Goal: Information Seeking & Learning: Learn about a topic

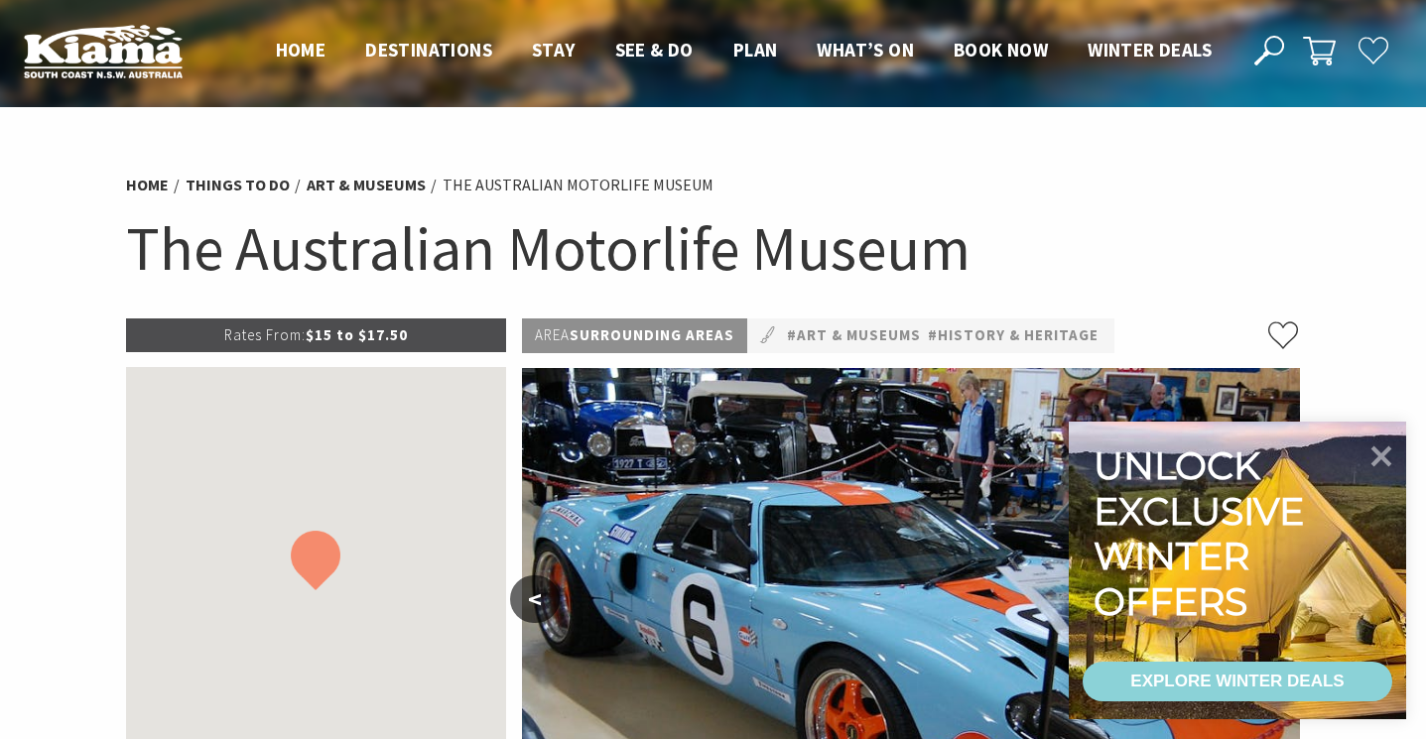
scroll to position [244, 0]
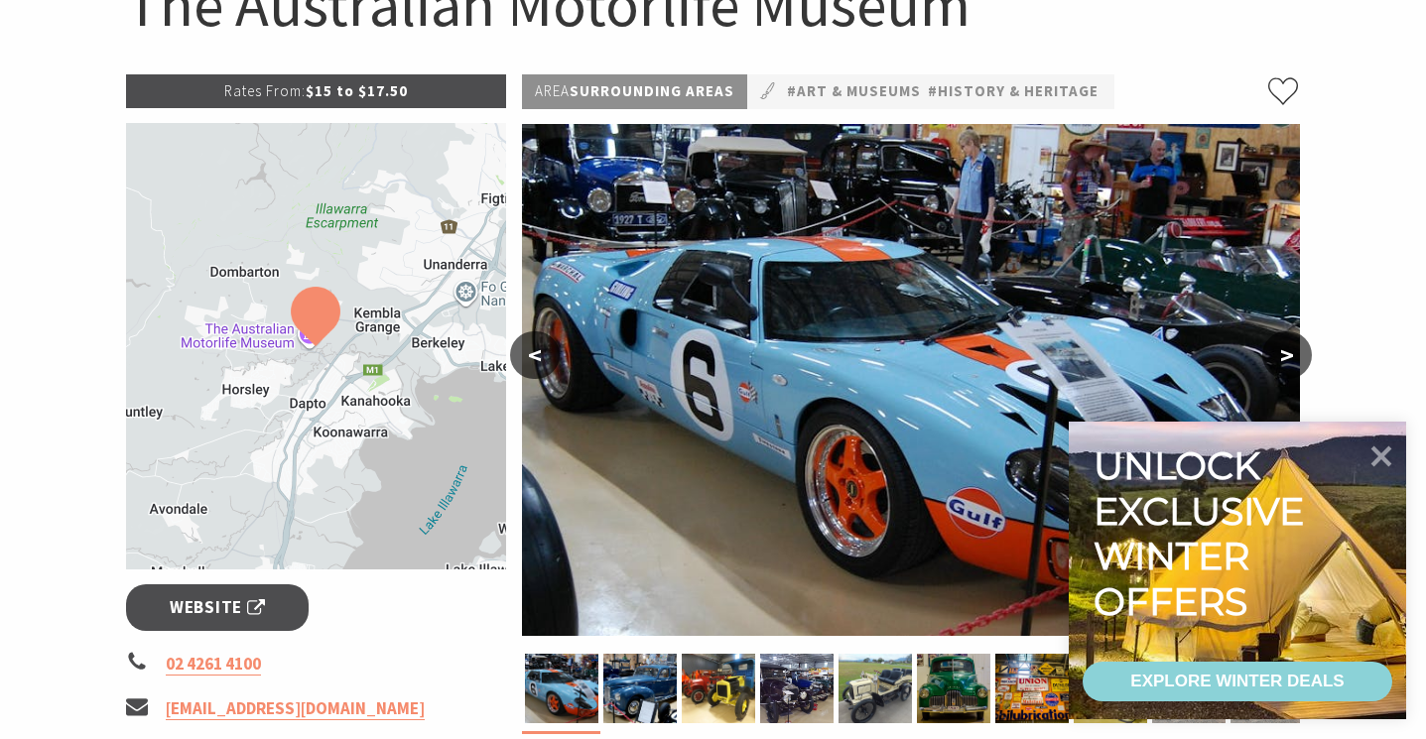
click at [548, 362] on button "<" at bounding box center [535, 355] width 50 height 48
click at [991, 698] on div at bounding box center [953, 688] width 78 height 69
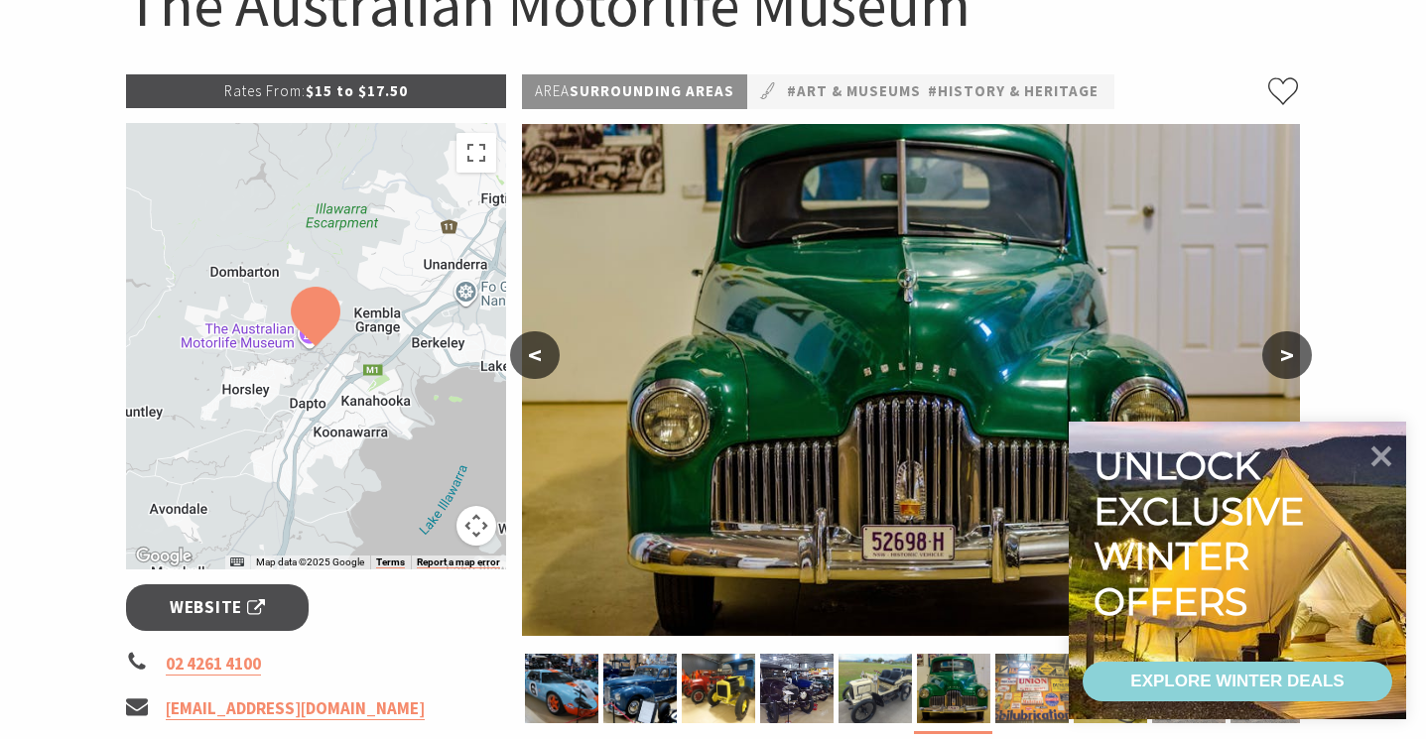
click at [1042, 691] on img at bounding box center [1031, 688] width 73 height 69
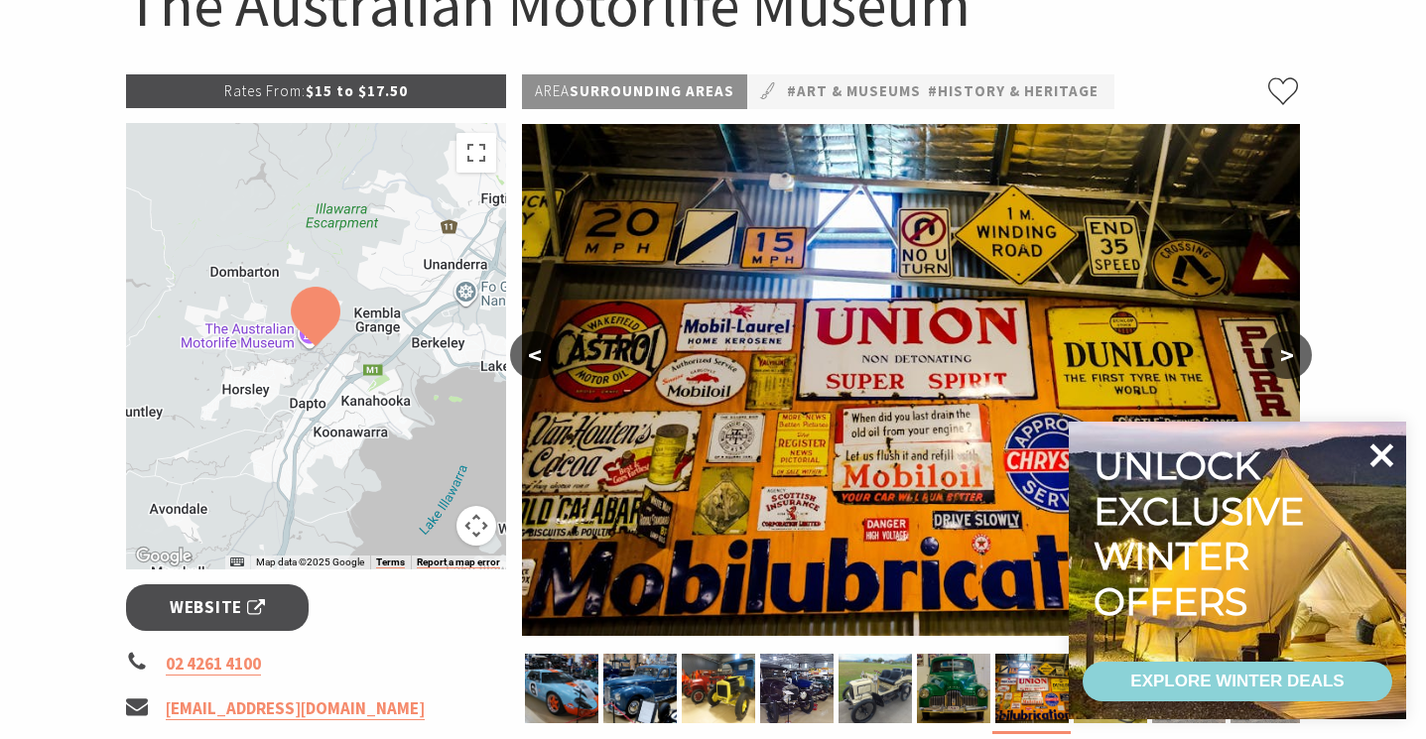
click at [1390, 452] on icon at bounding box center [1382, 456] width 48 height 48
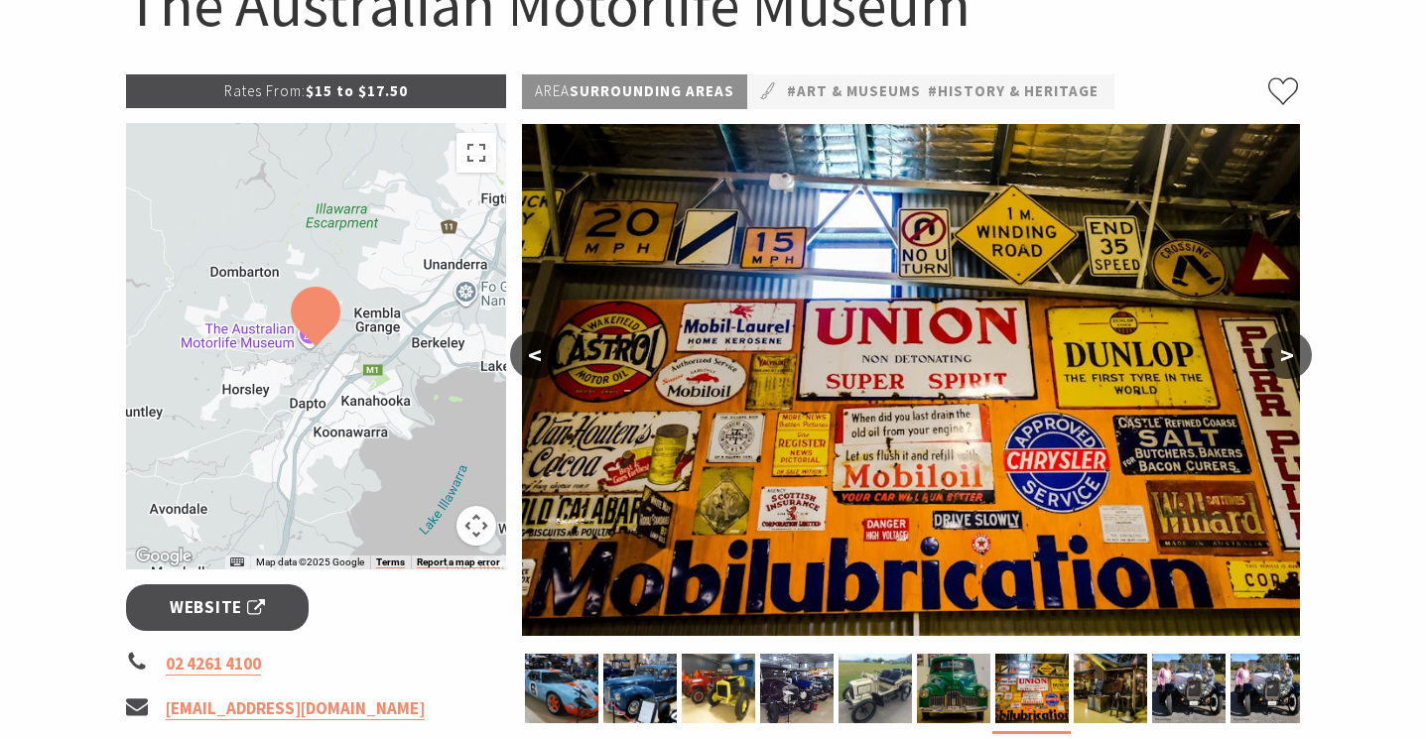
click at [1284, 373] on button ">" at bounding box center [1287, 355] width 50 height 48
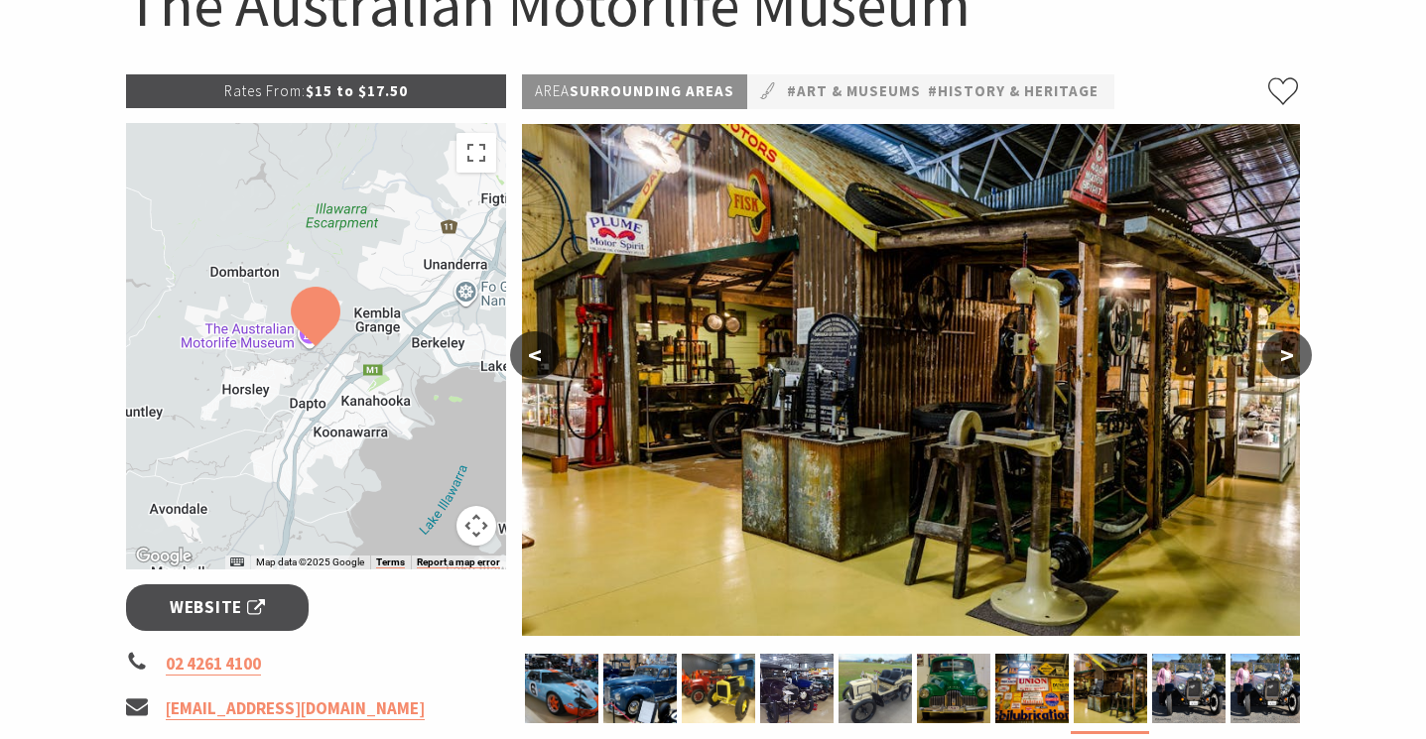
scroll to position [178, 0]
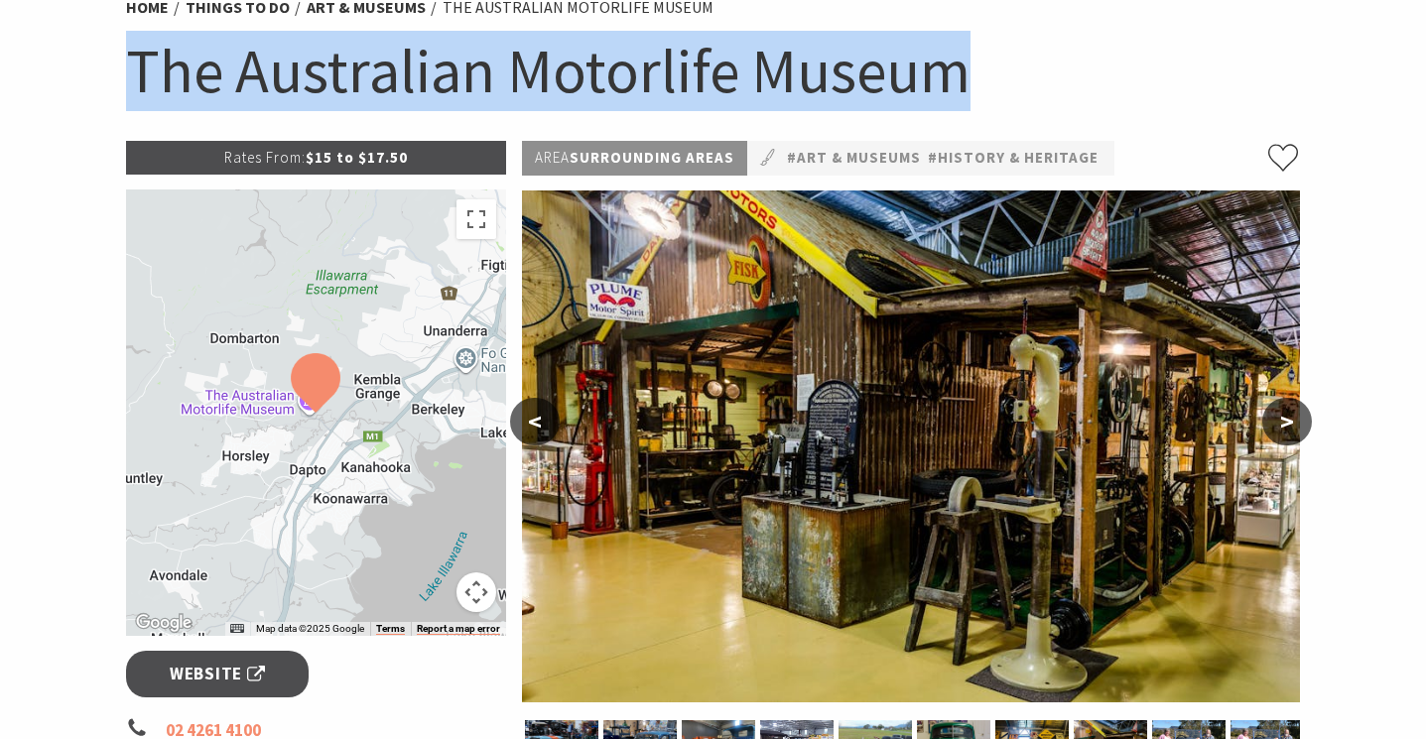
drag, startPoint x: 991, startPoint y: 80, endPoint x: 104, endPoint y: 106, distance: 887.6
copy h1 "The Australian Motorlife Museum"
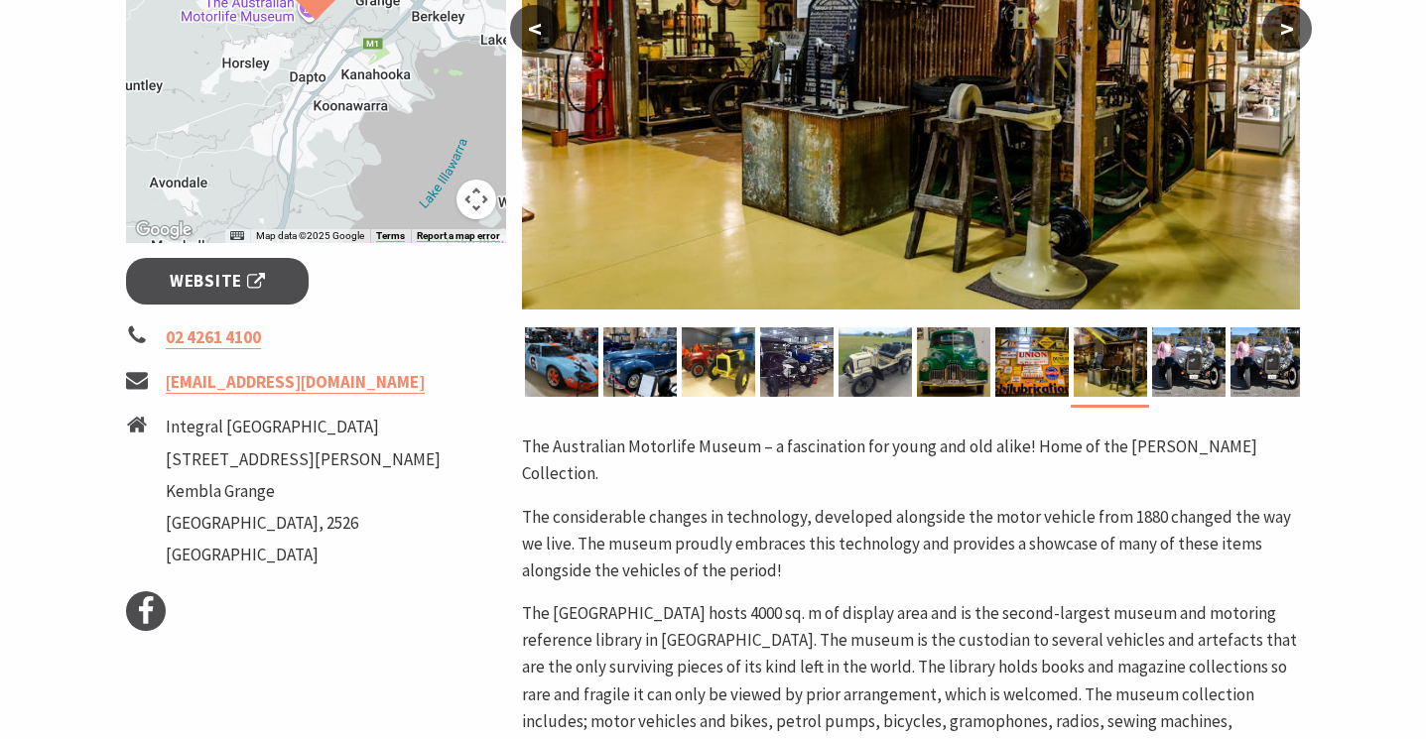
scroll to position [701, 0]
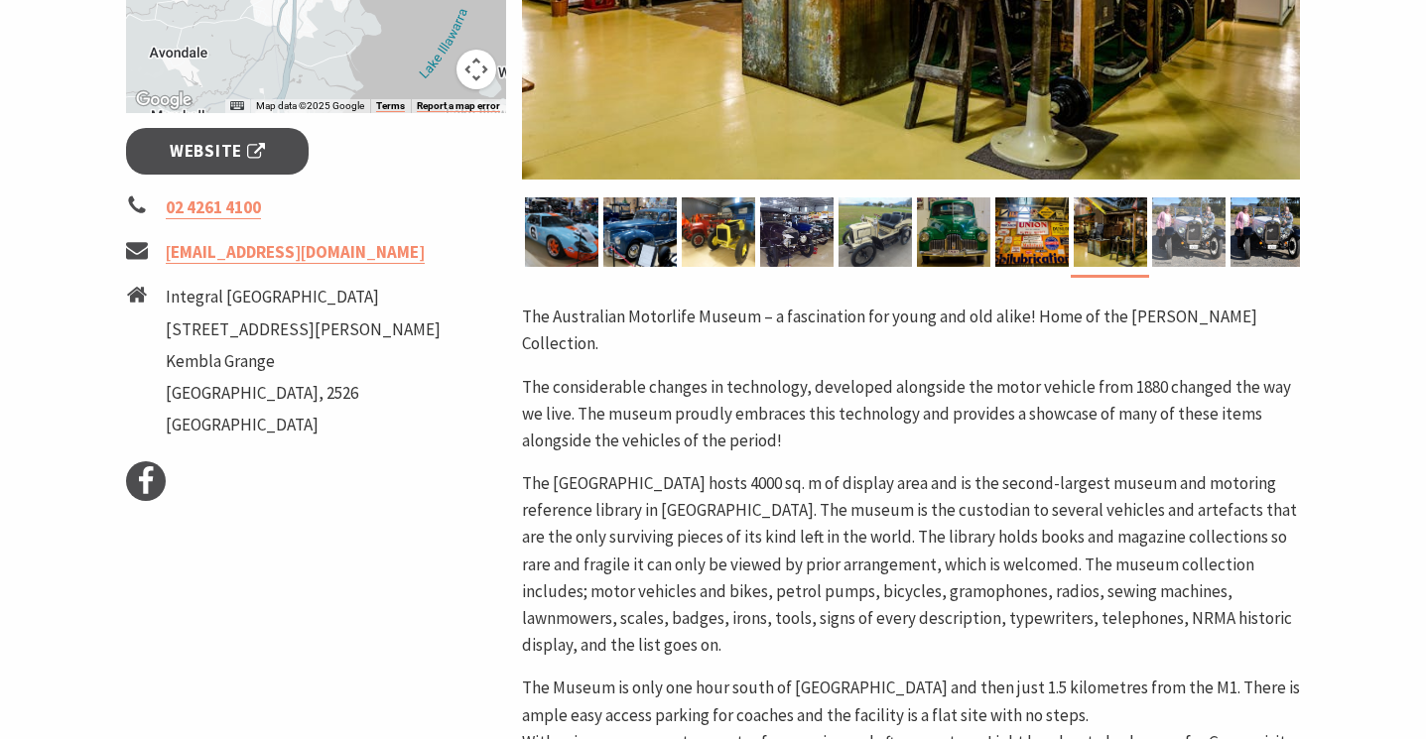
click at [1185, 226] on img at bounding box center [1188, 231] width 73 height 69
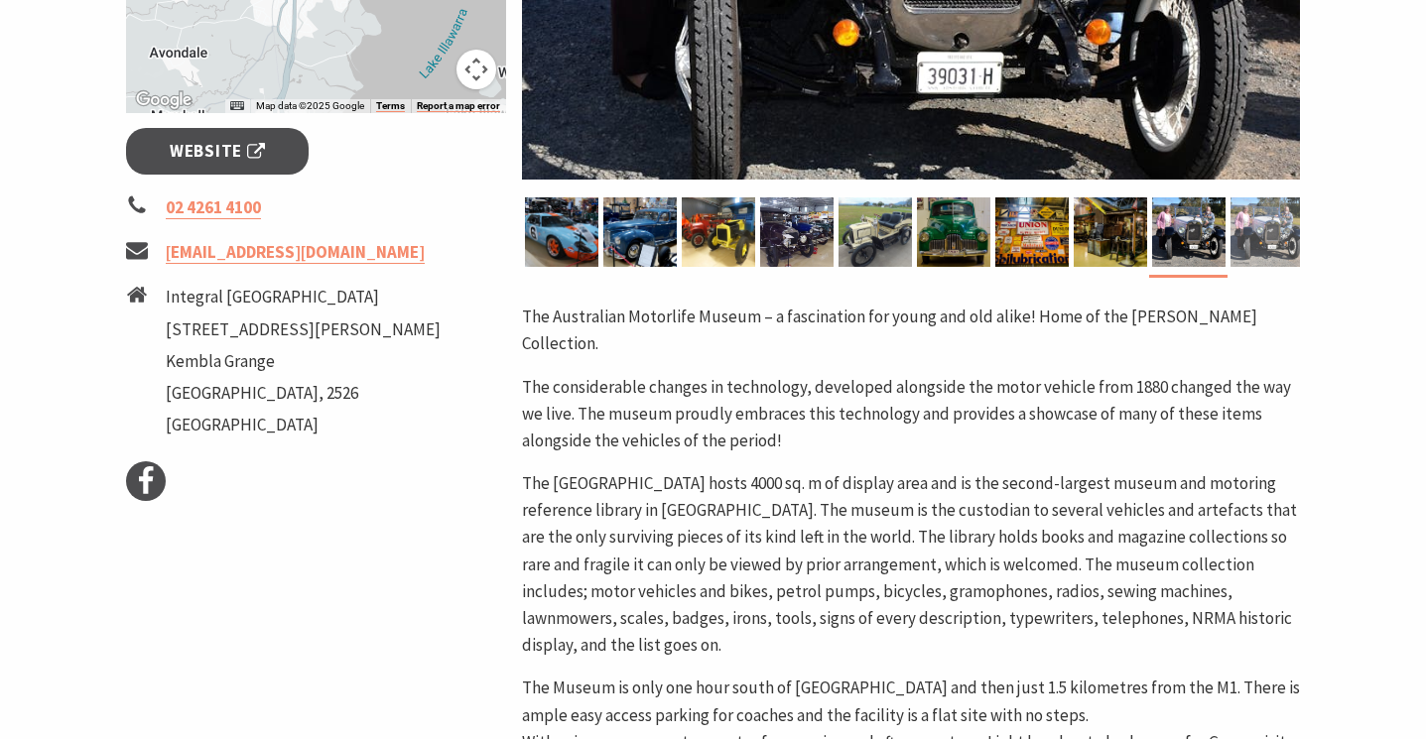
click at [1255, 247] on img at bounding box center [1267, 231] width 73 height 69
click at [992, 272] on div at bounding box center [1031, 235] width 78 height 77
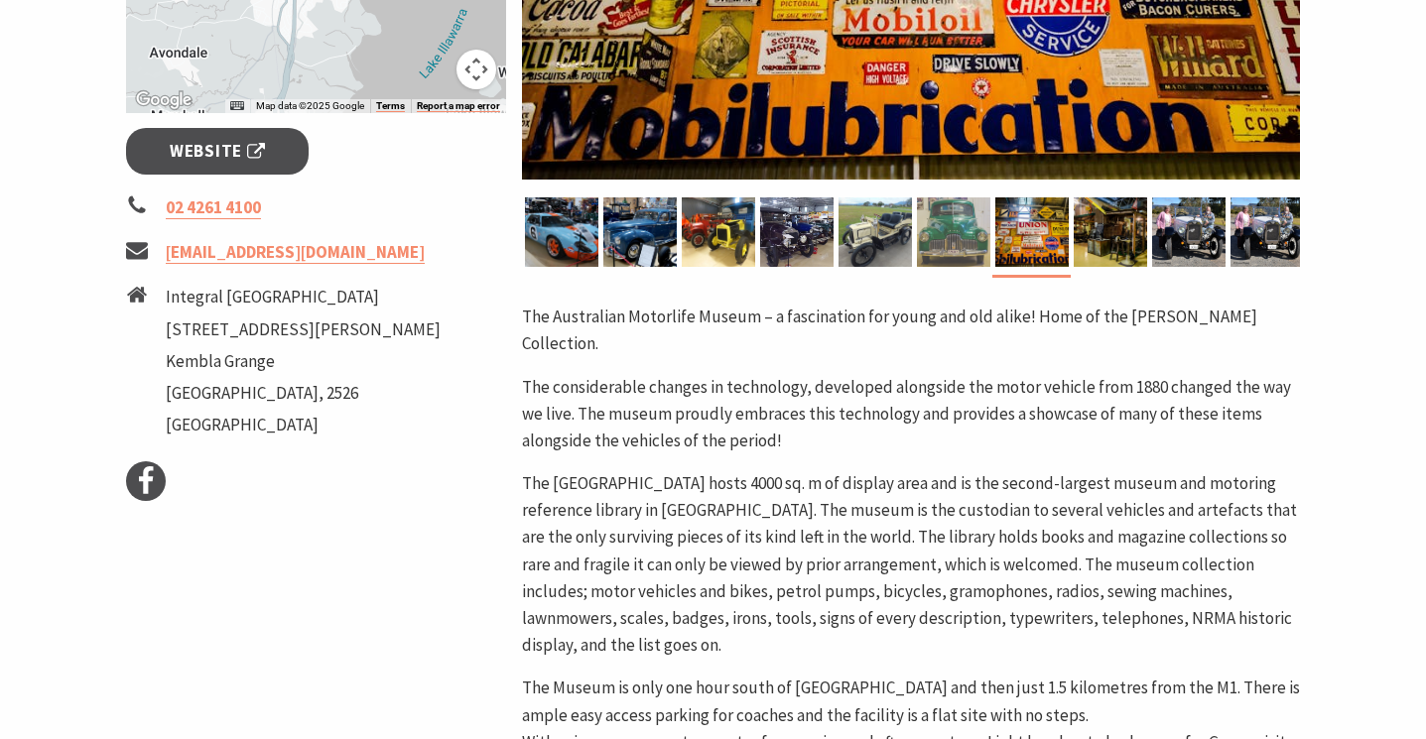
click at [981, 263] on img at bounding box center [953, 231] width 73 height 69
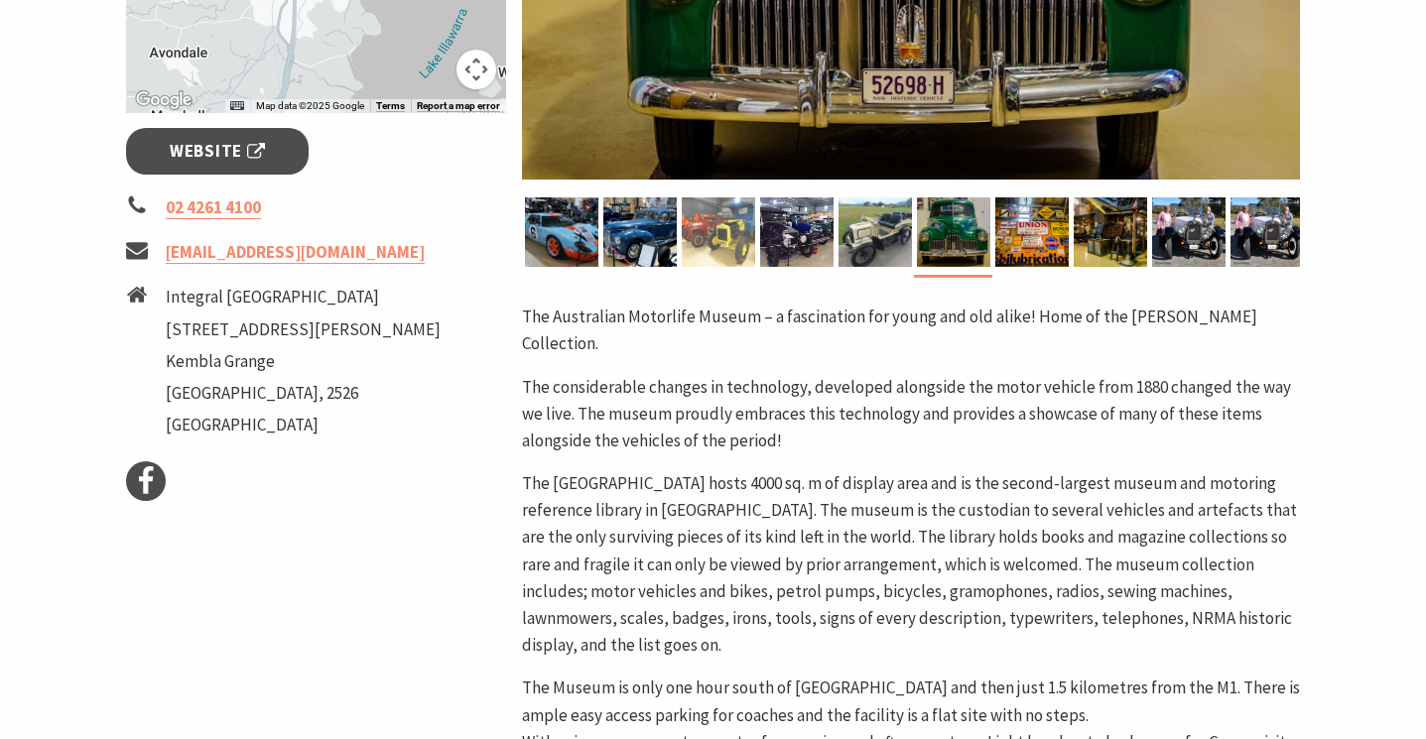
click at [732, 265] on img at bounding box center [718, 231] width 73 height 69
click at [549, 258] on img at bounding box center [561, 231] width 73 height 69
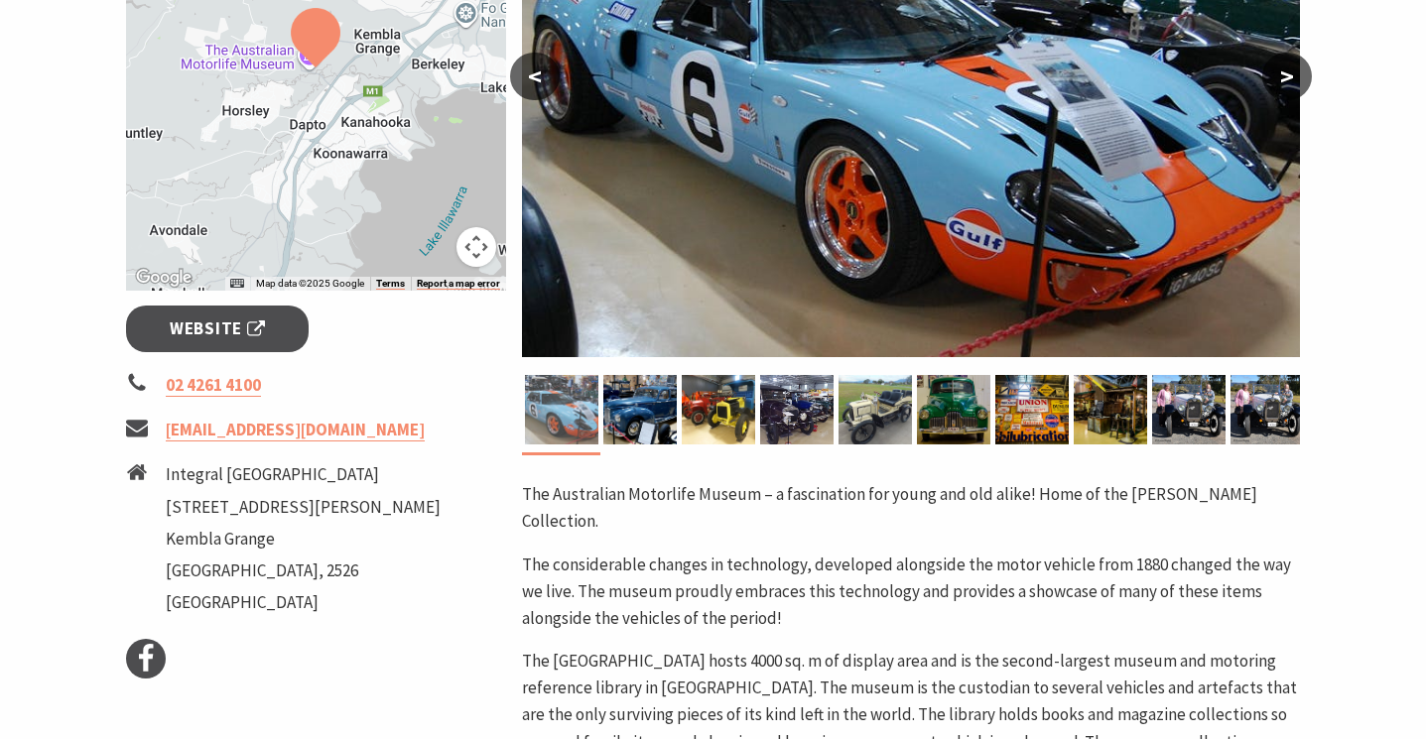
scroll to position [470, 0]
